Goal: Use online tool/utility: Utilize a website feature to perform a specific function

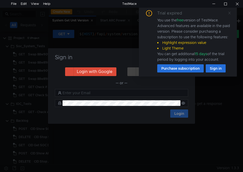
click at [229, 12] on icon at bounding box center [229, 13] width 3 height 3
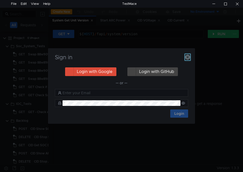
click at [188, 56] on icon "button" at bounding box center [187, 57] width 5 height 5
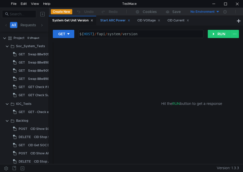
click at [117, 18] on div "Start ARC Power" at bounding box center [115, 20] width 30 height 5
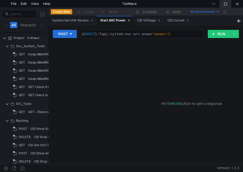
click at [222, 2] on div at bounding box center [225, 4] width 12 height 8
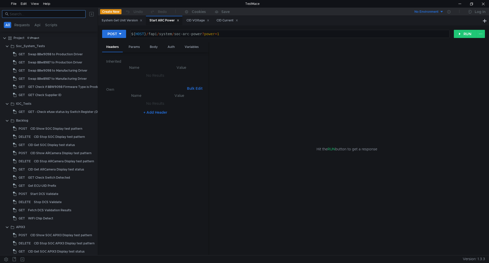
click at [48, 16] on input at bounding box center [46, 14] width 73 height 6
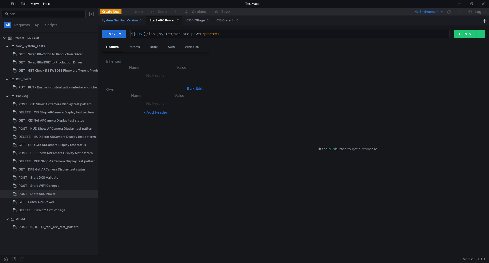
type input "arc"
click at [64, 172] on div "Start ARC Power" at bounding box center [56, 194] width 53 height 8
click at [57, 172] on div "Fetch ARC Power" at bounding box center [55, 202] width 55 height 8
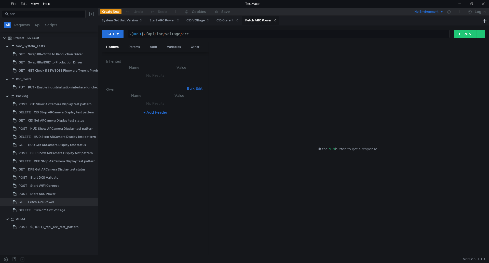
click at [242, 20] on icon at bounding box center [275, 21] width 2 height 2
click at [67, 172] on div "Turn off ARC Voltage" at bounding box center [58, 210] width 49 height 8
click at [242, 21] on icon at bounding box center [280, 20] width 3 height 3
click at [61, 172] on div "Turn off ARC Voltage" at bounding box center [49, 210] width 31 height 8
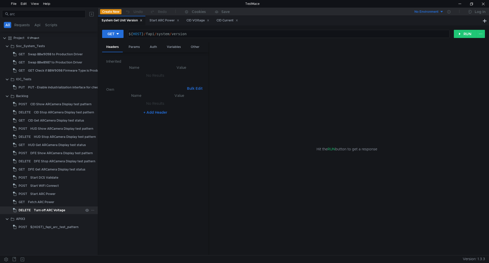
click at [61, 172] on div "Turn off ARC Voltage" at bounding box center [49, 210] width 31 height 8
click at [53, 172] on div "Start ARC Power" at bounding box center [42, 194] width 25 height 8
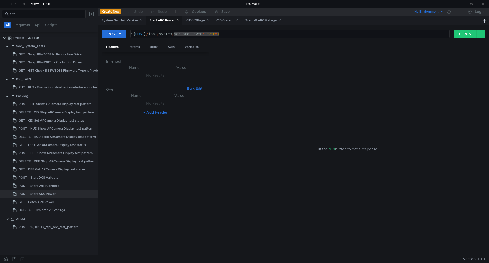
drag, startPoint x: 174, startPoint y: 35, endPoint x: 221, endPoint y: 38, distance: 47.0
click at [221, 38] on div "${ HOST } / fapi / system / soc-arc-power ? power = 1" at bounding box center [289, 38] width 319 height 12
click at [242, 34] on button "RUN" at bounding box center [465, 34] width 23 height 8
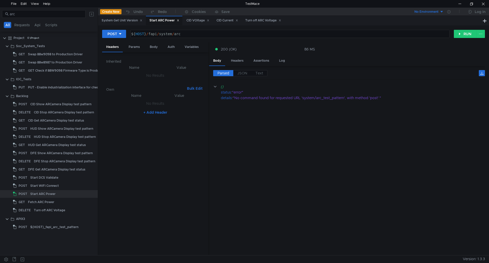
click at [220, 36] on div "${ HOST } / fapi / system / arc" at bounding box center [289, 38] width 319 height 12
type textarea "${HOST}/fapi/system/soc-arc-power?power=1"
click at [242, 34] on button "RUN" at bounding box center [465, 34] width 23 height 8
drag, startPoint x: 206, startPoint y: 35, endPoint x: 130, endPoint y: 38, distance: 75.5
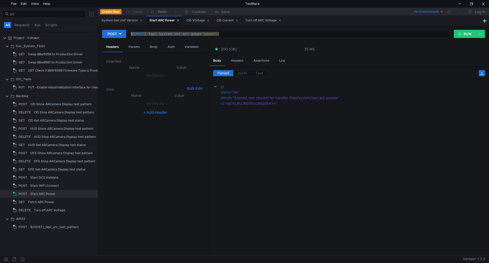
click at [130, 38] on app-single-line-highlight-input "${HOST}/fapi/system/soc-arc-power?power=1 ${ HOST } / fapi / system / soc-arc-p…" at bounding box center [289, 34] width 319 height 8
click at [242, 4] on div at bounding box center [484, 4] width 12 height 8
